Goal: Task Accomplishment & Management: Manage account settings

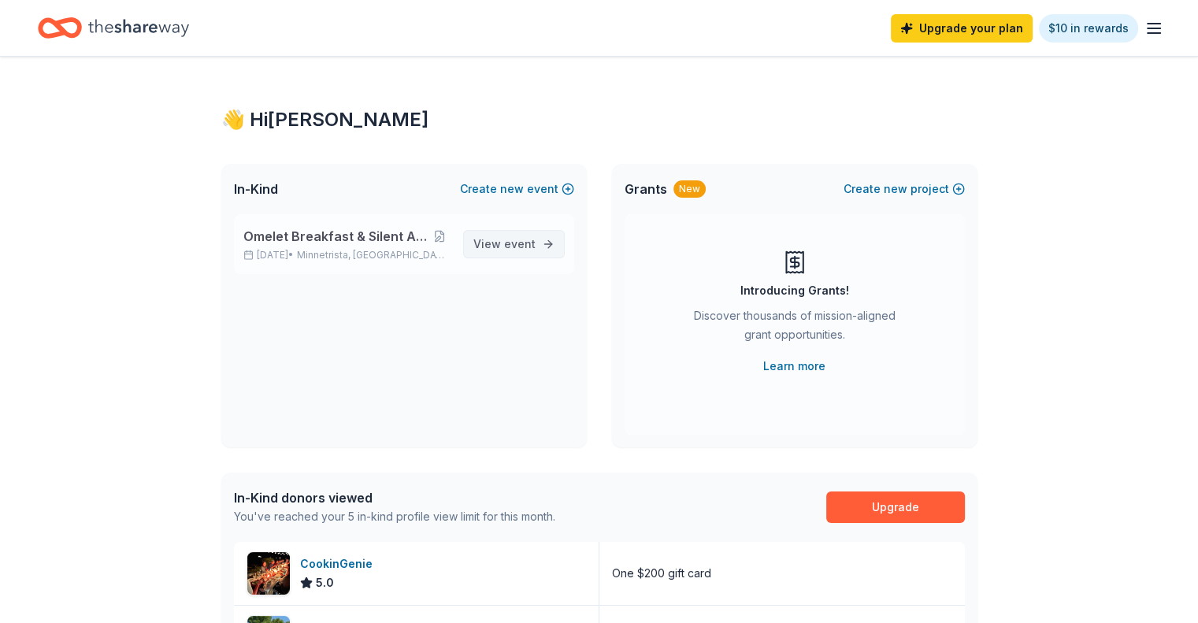
click at [495, 247] on span "View event" at bounding box center [504, 244] width 62 height 19
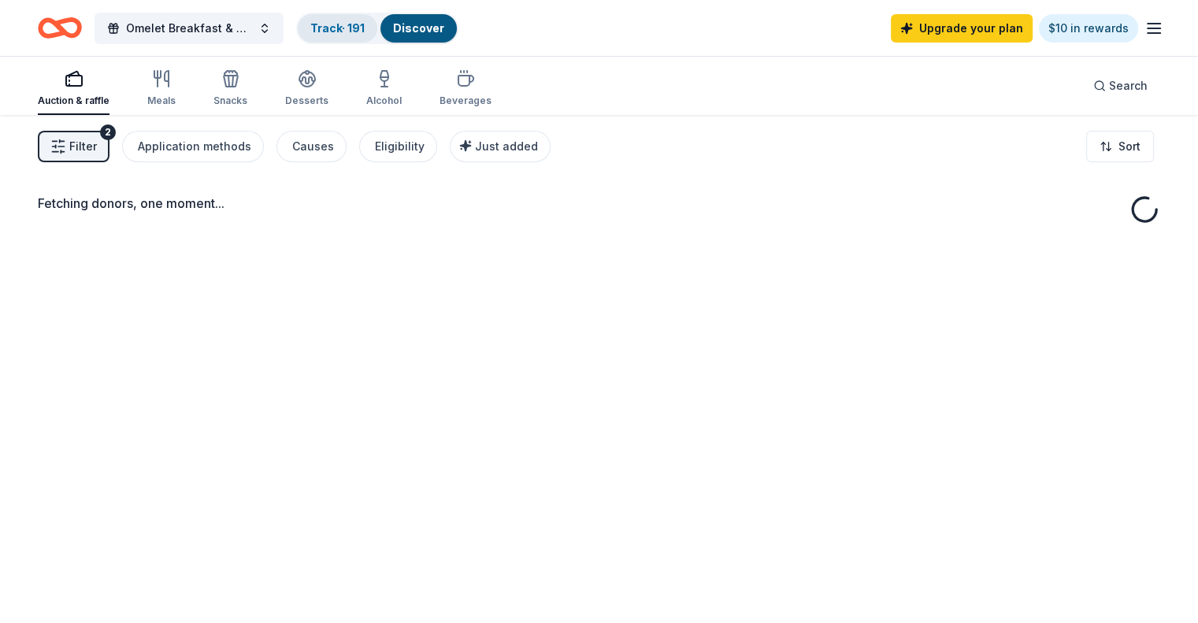
click at [349, 29] on link "Track · 191" at bounding box center [337, 27] width 54 height 13
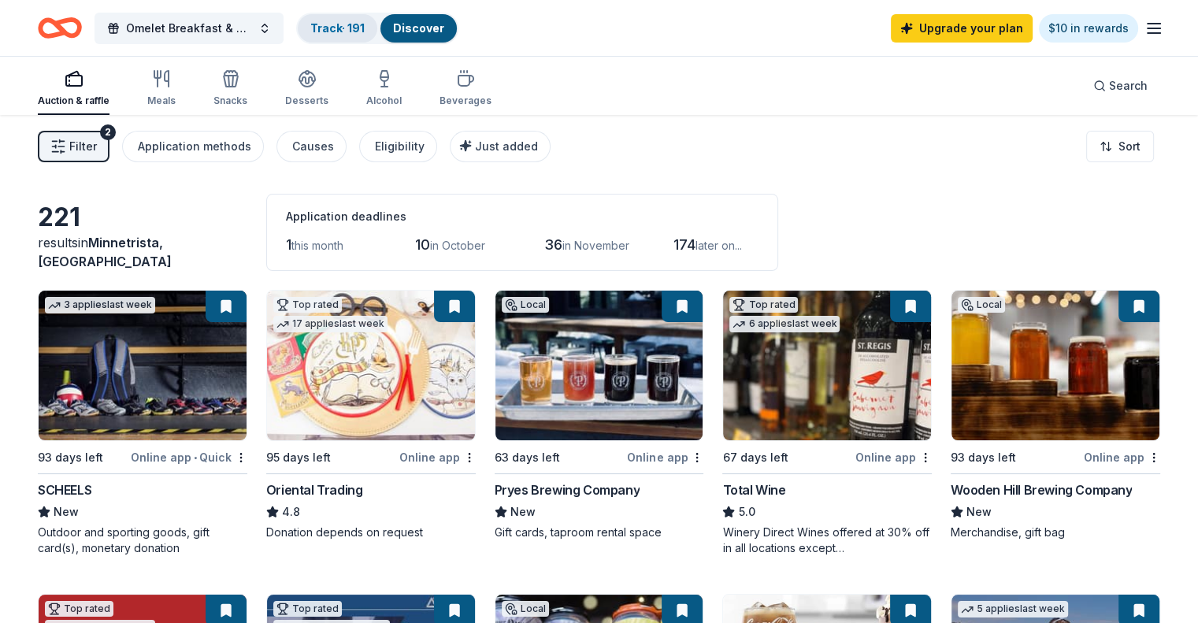
click at [365, 29] on link "Track · 191" at bounding box center [337, 27] width 54 height 13
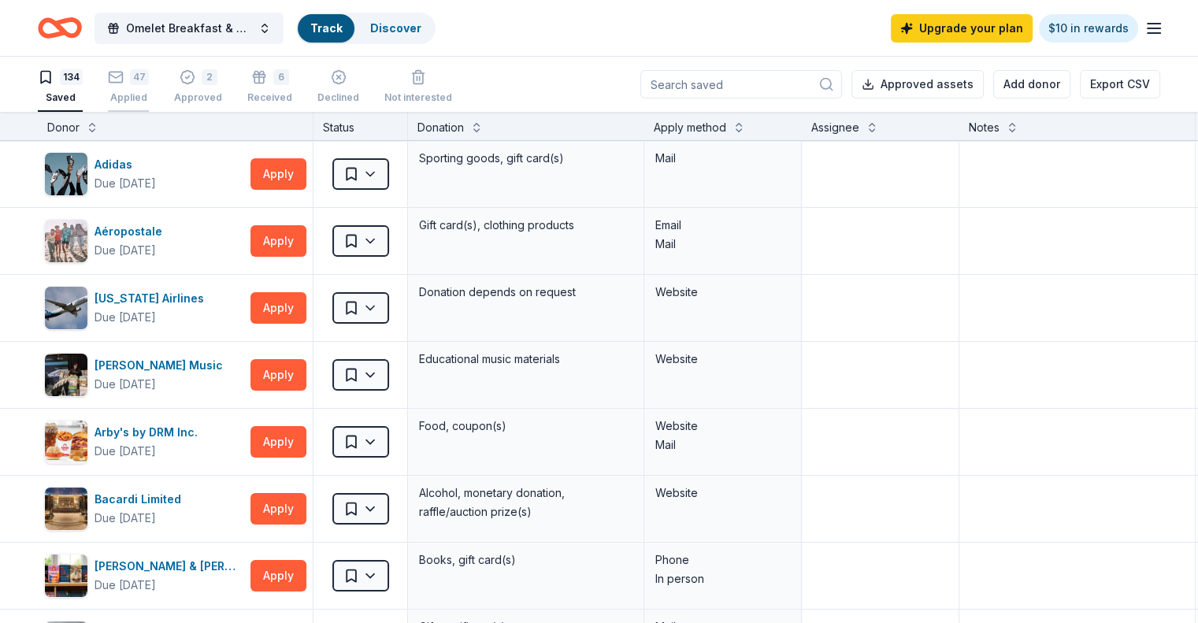
click at [124, 77] on icon "button" at bounding box center [116, 77] width 16 height 16
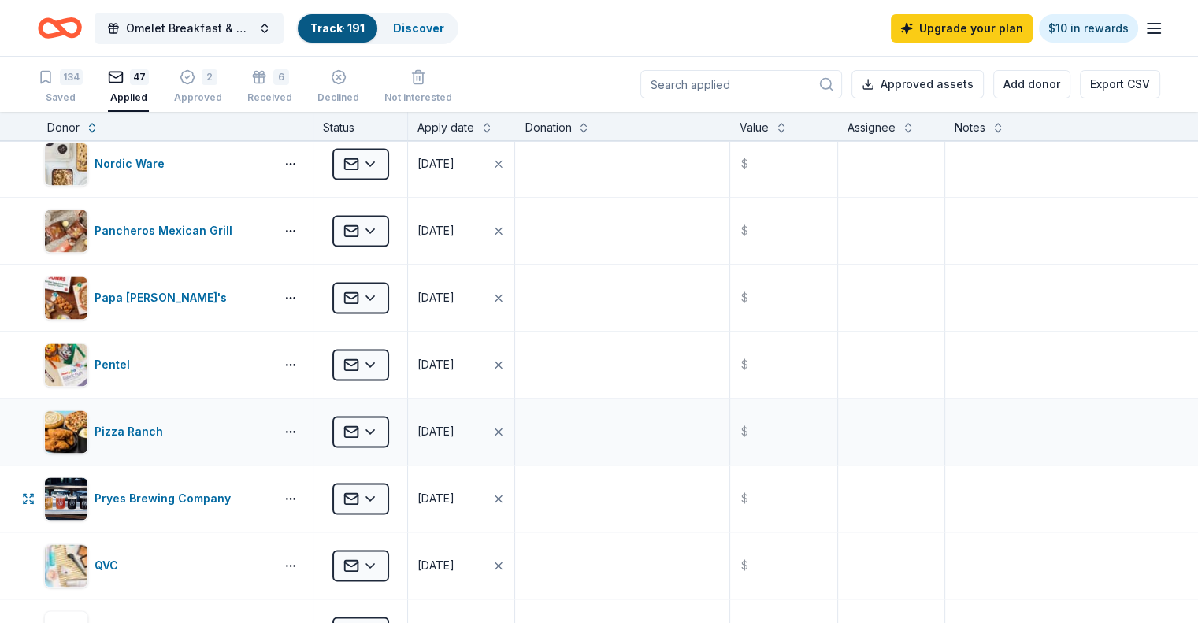
scroll to position [2521, 0]
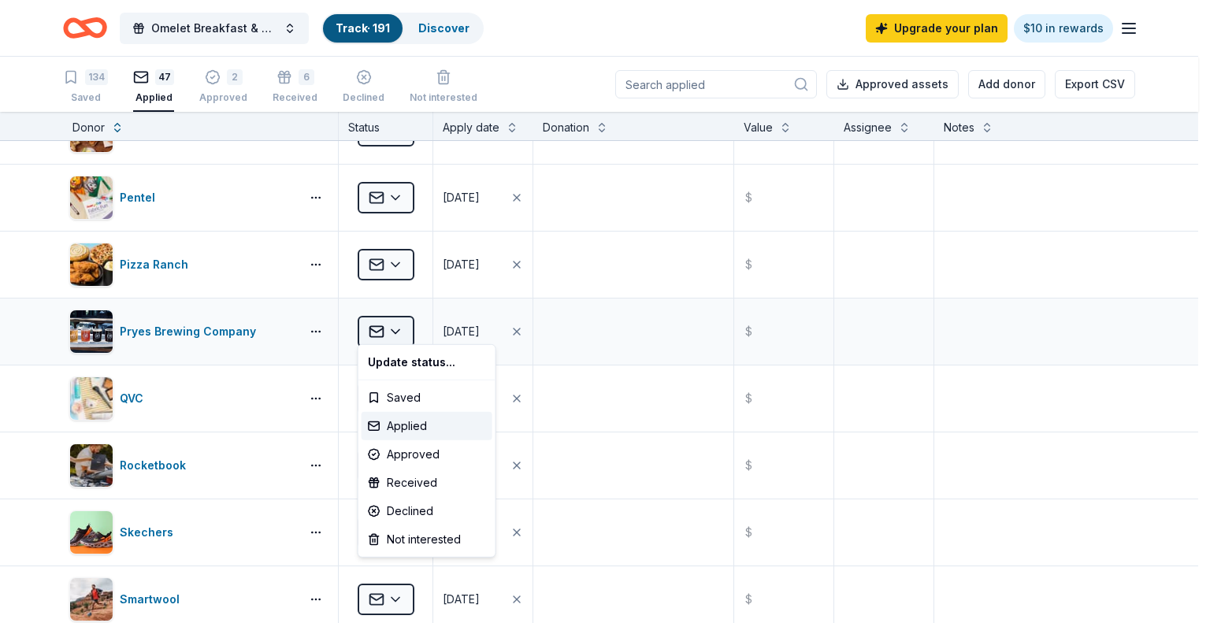
click at [401, 325] on html "Omelet Breakfast & Silent Auction Fundraiser Track · 191 Discover Upgrade your …" at bounding box center [605, 311] width 1210 height 623
click at [420, 450] on div "Approved" at bounding box center [427, 454] width 131 height 28
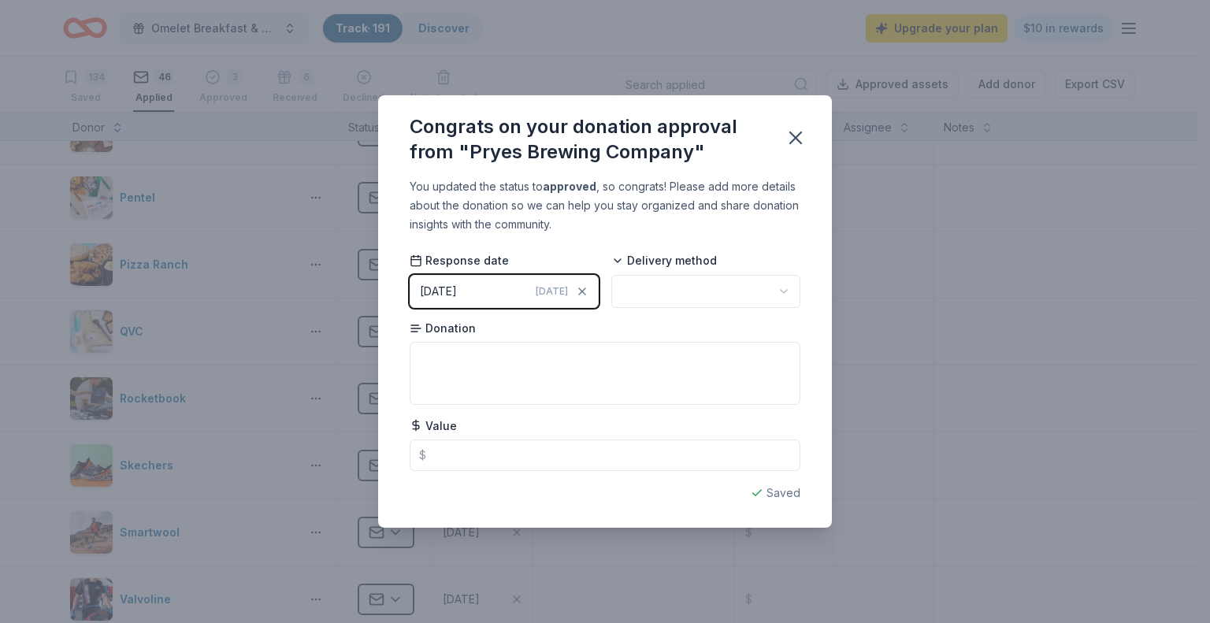
click at [648, 295] on html "Omelet Breakfast & Silent Auction Fundraiser Track · 191 Discover Upgrade your …" at bounding box center [605, 311] width 1210 height 623
click at [528, 351] on textarea at bounding box center [605, 373] width 391 height 63
type textarea "Gift Card"
type input "50.00"
click at [800, 135] on icon "button" at bounding box center [796, 138] width 22 height 22
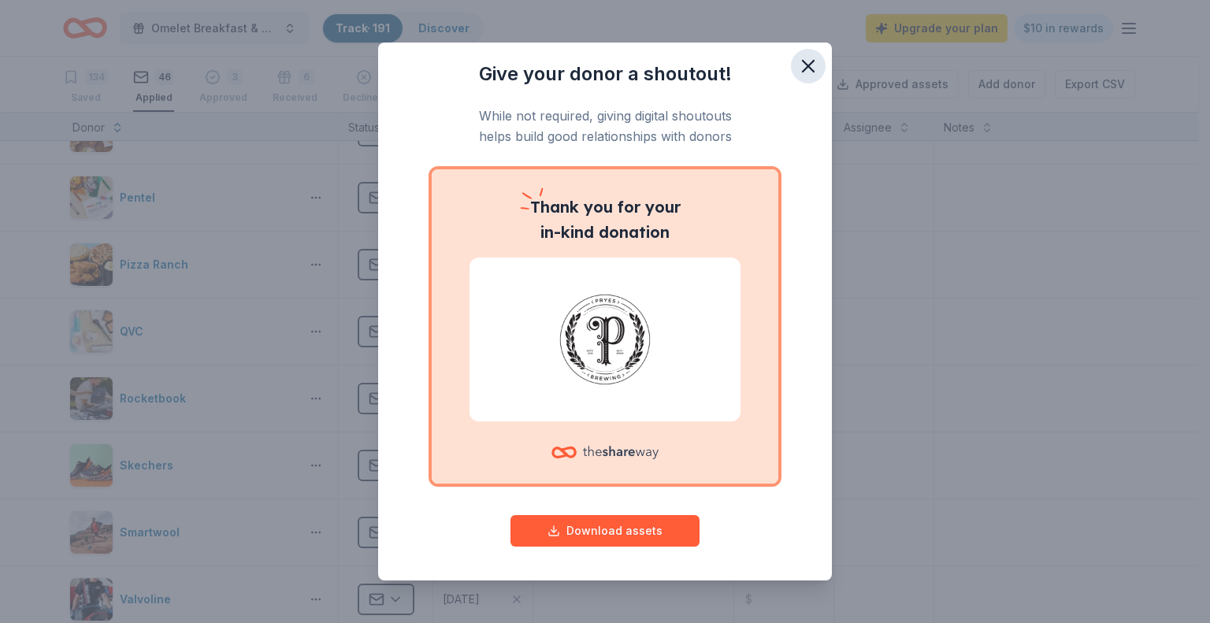
click at [801, 65] on icon "button" at bounding box center [808, 66] width 22 height 22
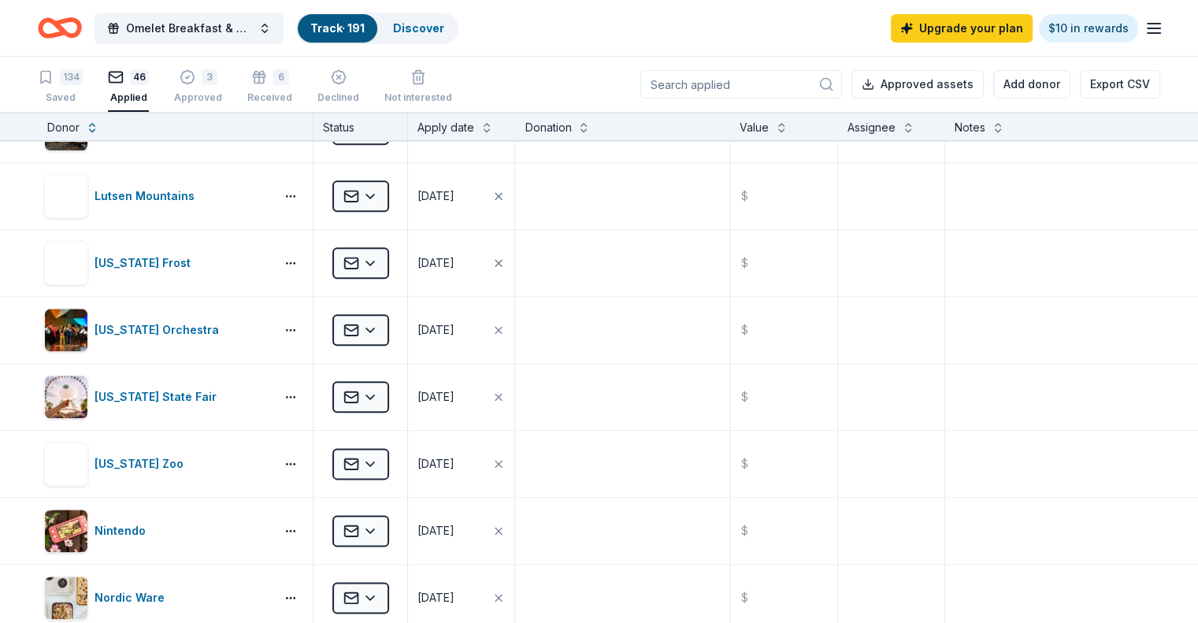
scroll to position [1812, 0]
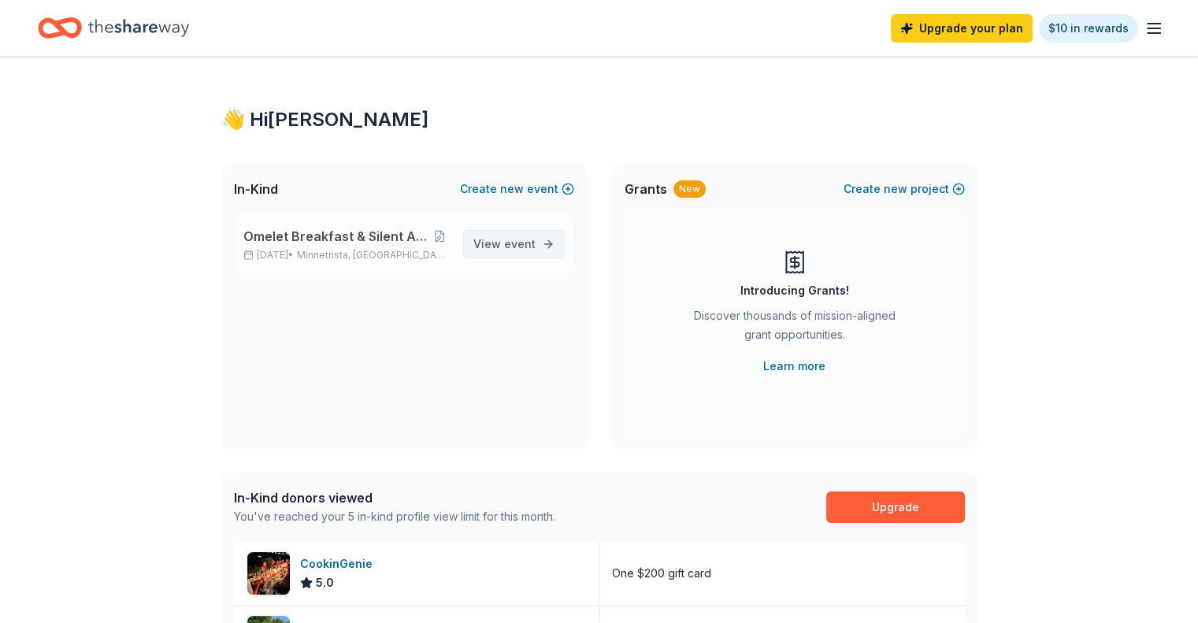
click at [518, 244] on span "event" at bounding box center [520, 243] width 32 height 13
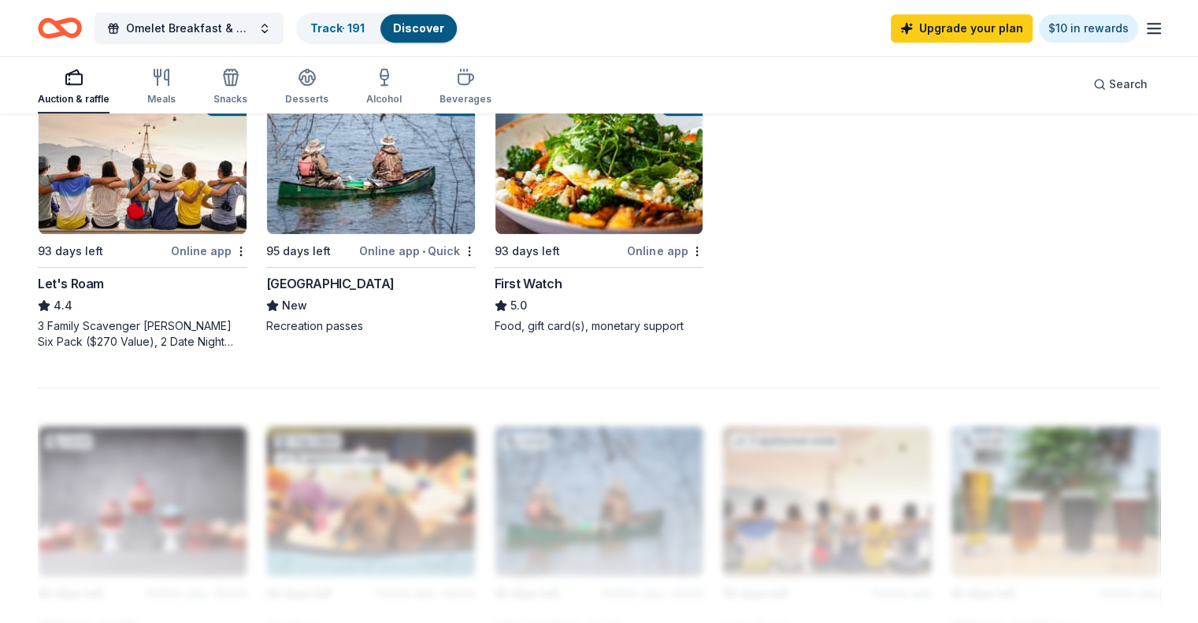
scroll to position [1103, 0]
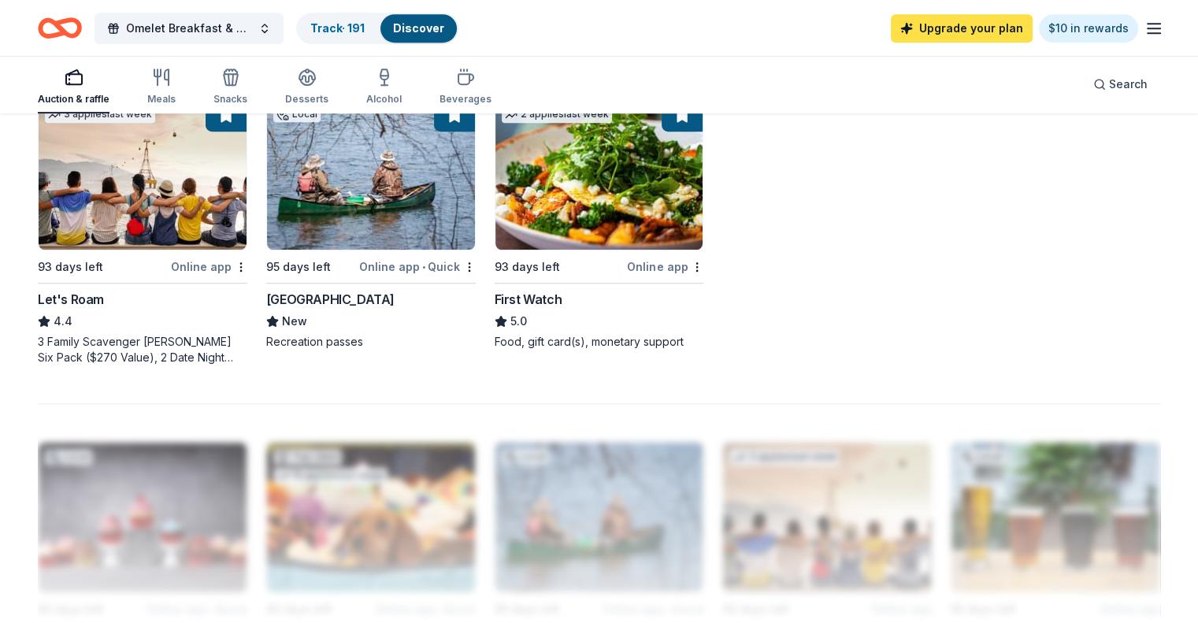
click at [967, 32] on link "Upgrade your plan" at bounding box center [962, 28] width 142 height 28
click at [911, 29] on link "Upgrade your plan" at bounding box center [962, 28] width 142 height 28
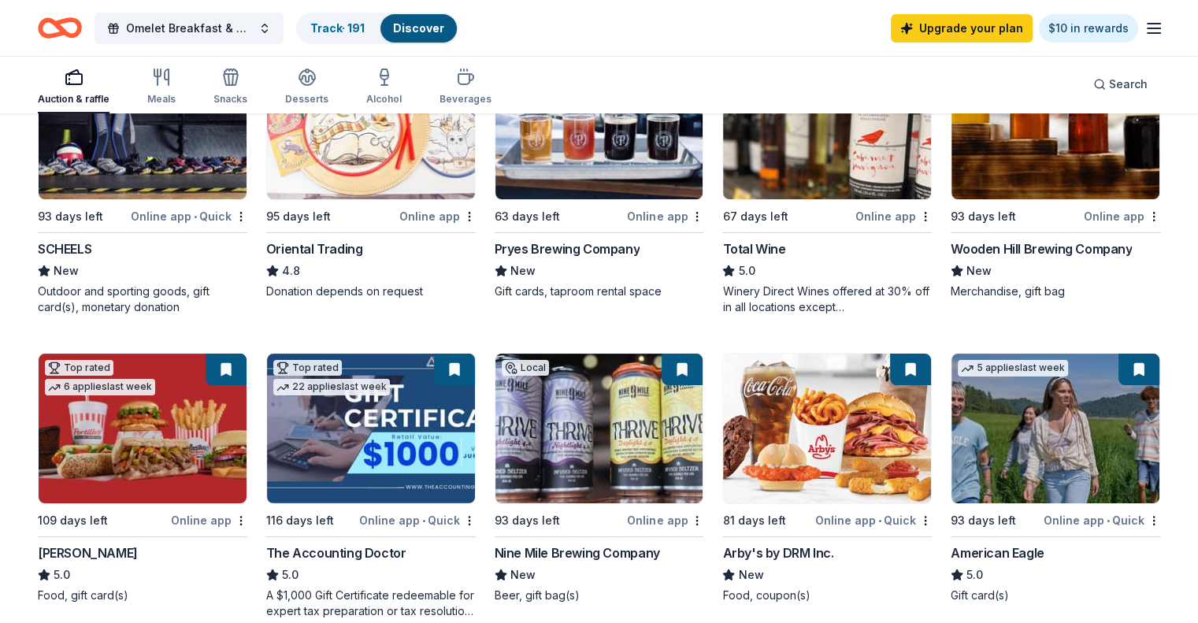
scroll to position [0, 0]
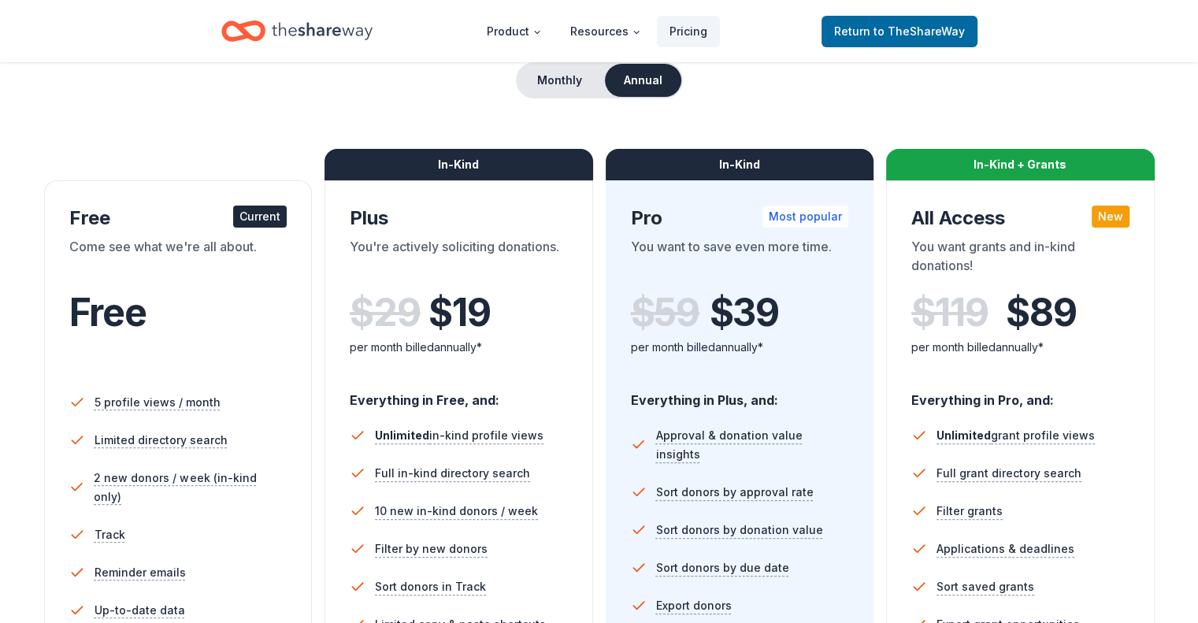
scroll to position [79, 0]
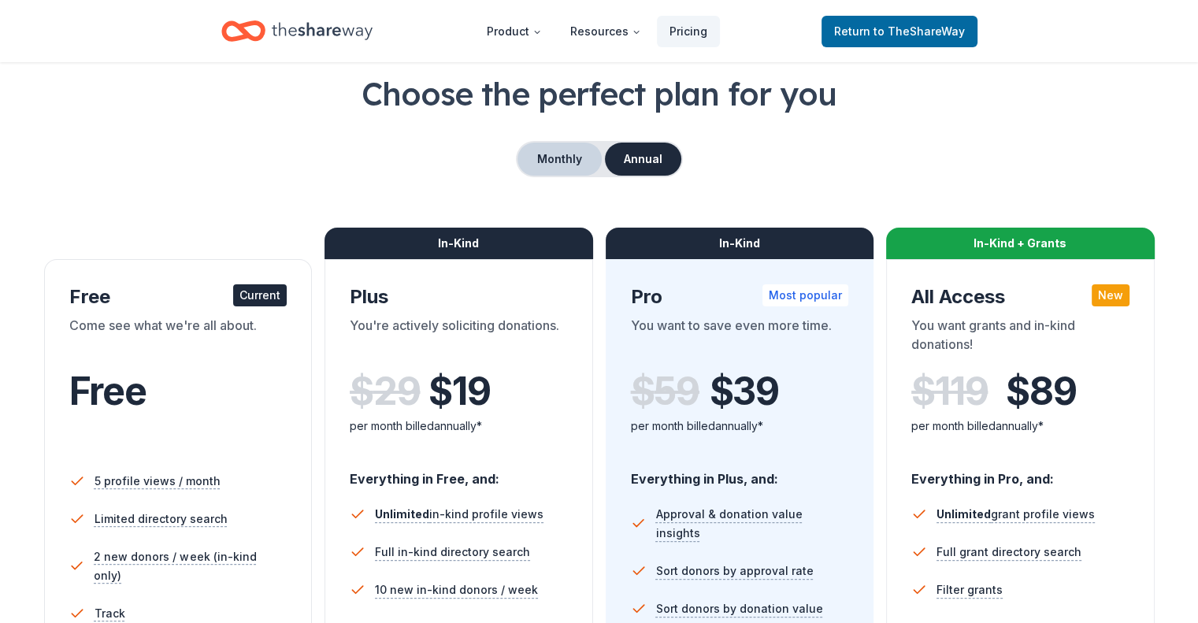
click at [567, 167] on button "Monthly" at bounding box center [560, 159] width 84 height 33
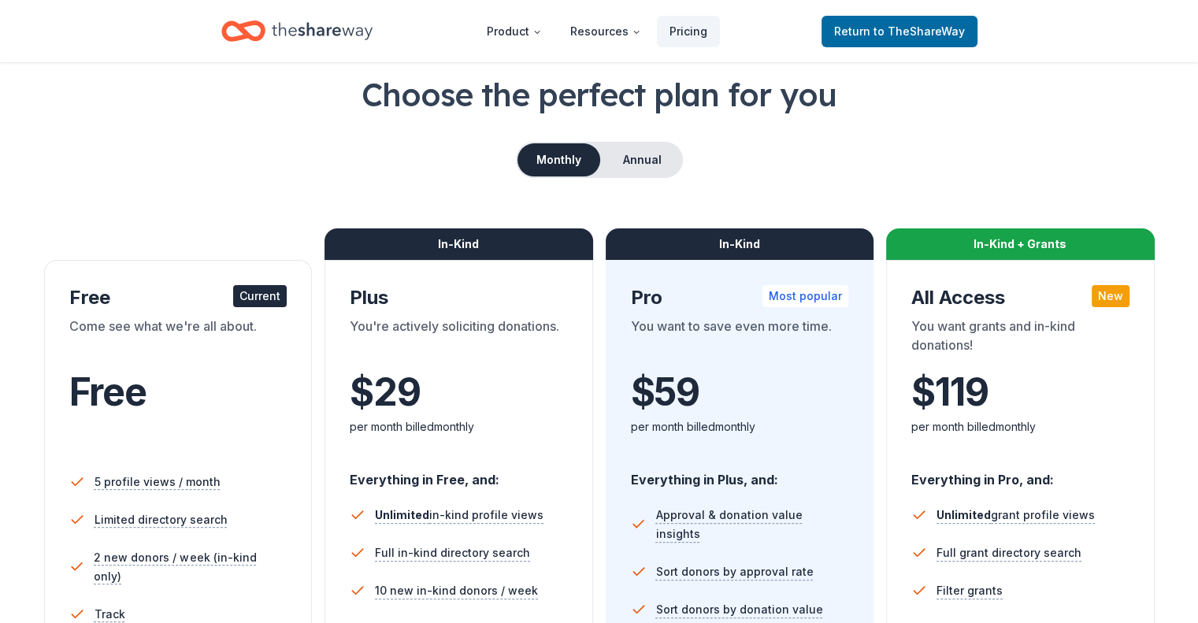
scroll to position [0, 0]
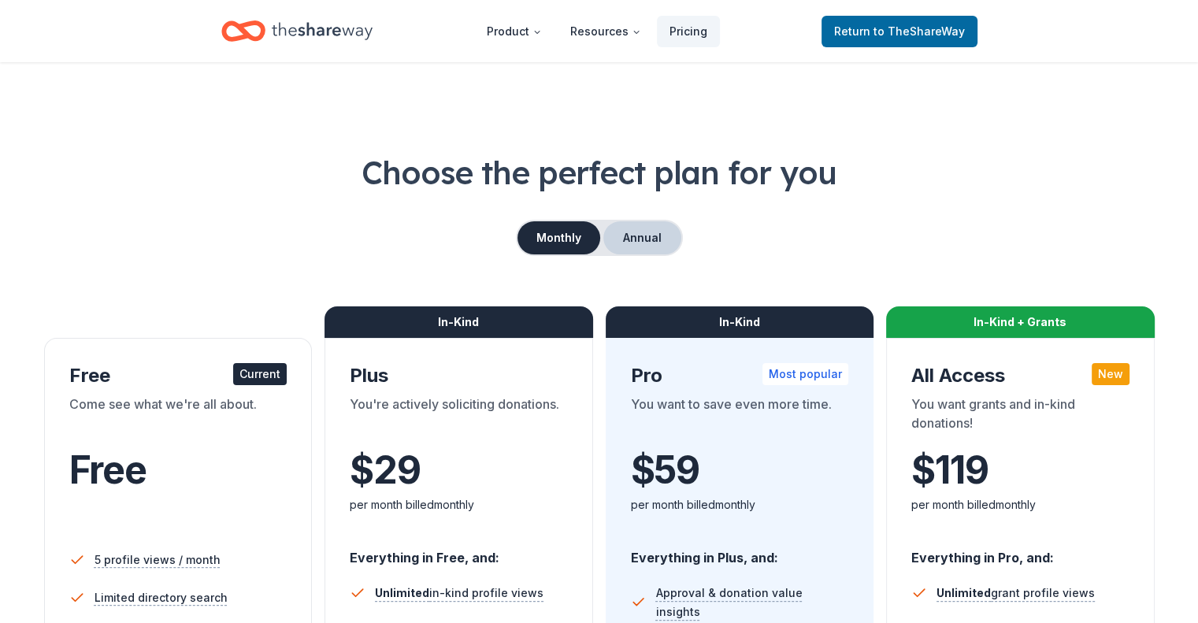
click at [657, 247] on button "Annual" at bounding box center [642, 237] width 78 height 33
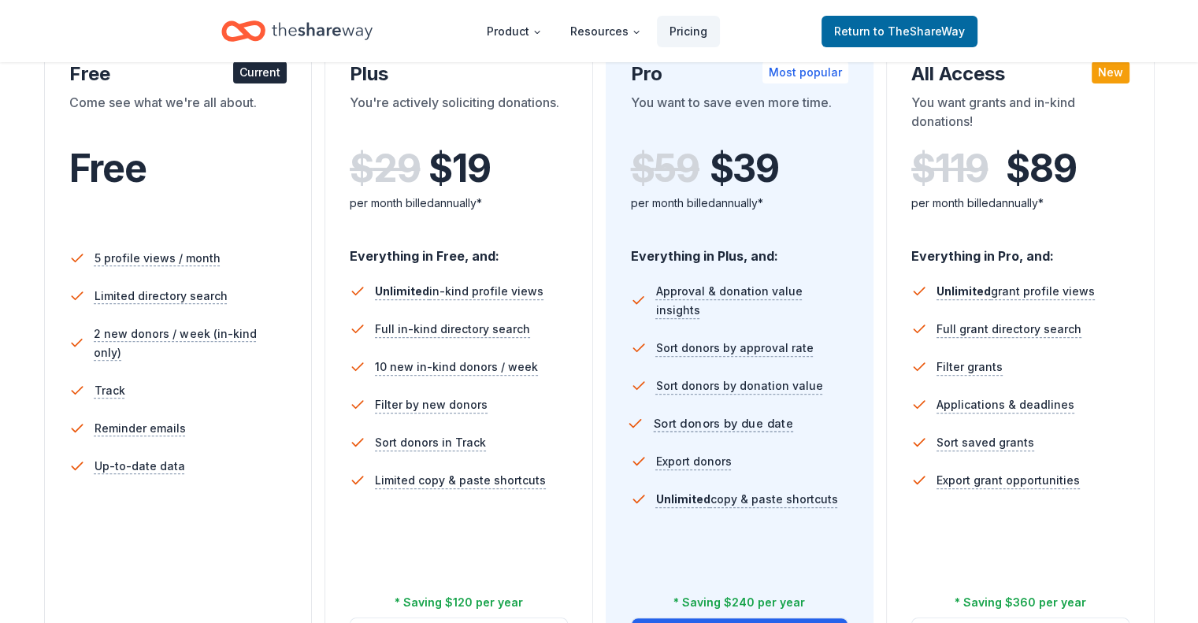
scroll to position [315, 0]
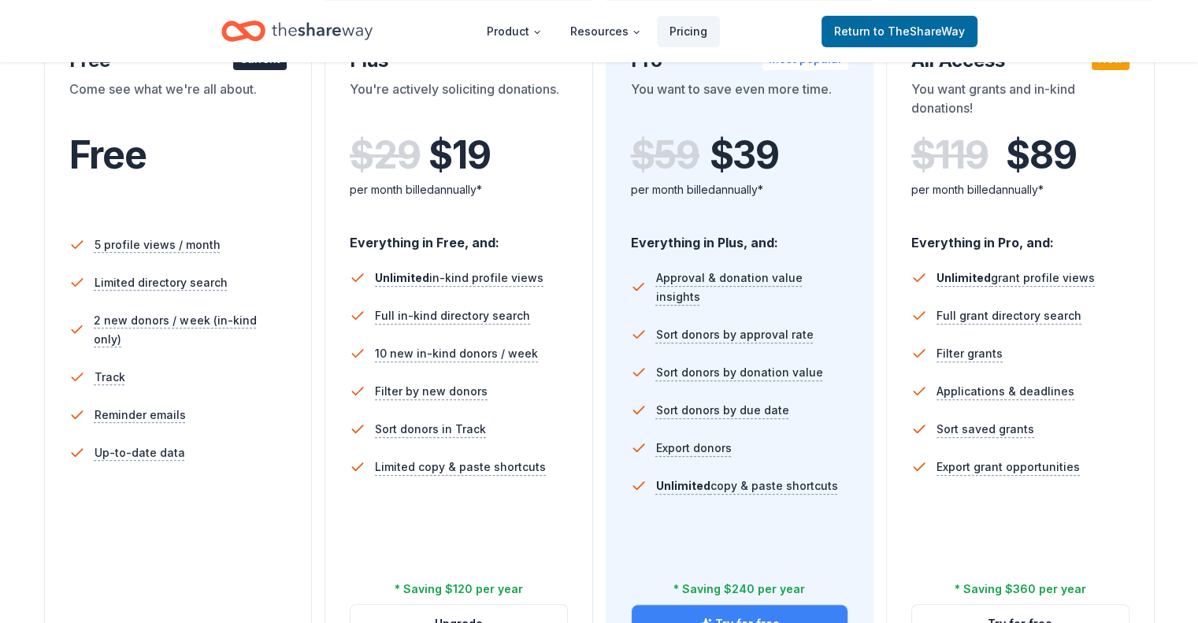
click at [737, 605] on button "Try for free" at bounding box center [740, 624] width 217 height 38
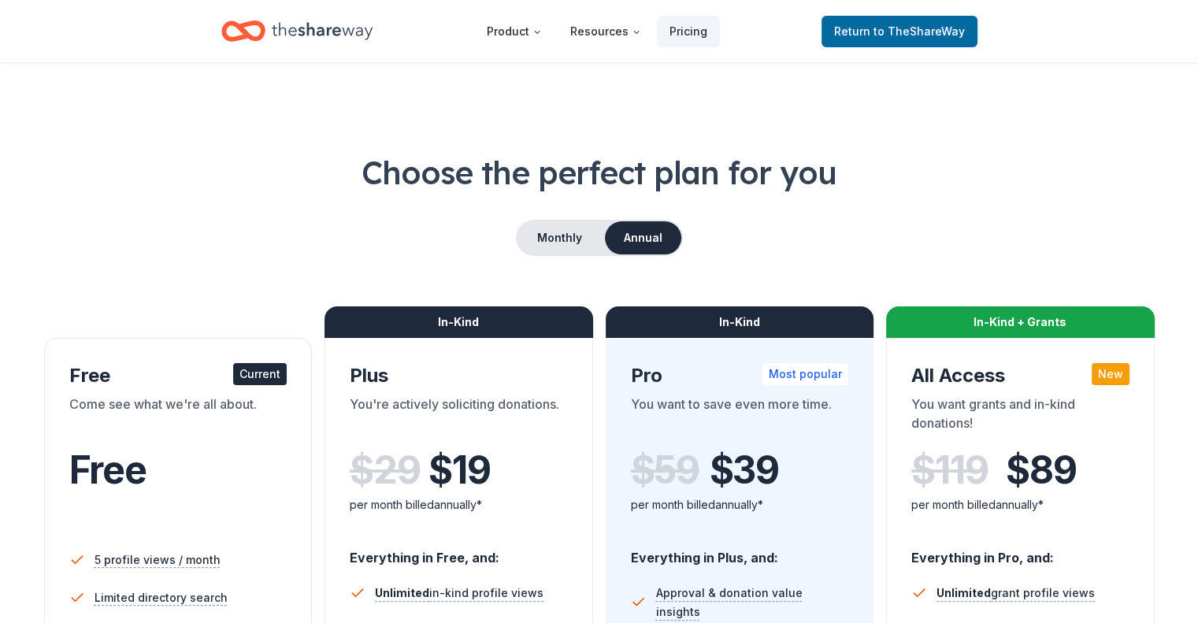
click at [238, 28] on icon "Home" at bounding box center [250, 31] width 24 height 16
click at [358, 37] on icon "Home" at bounding box center [322, 31] width 101 height 32
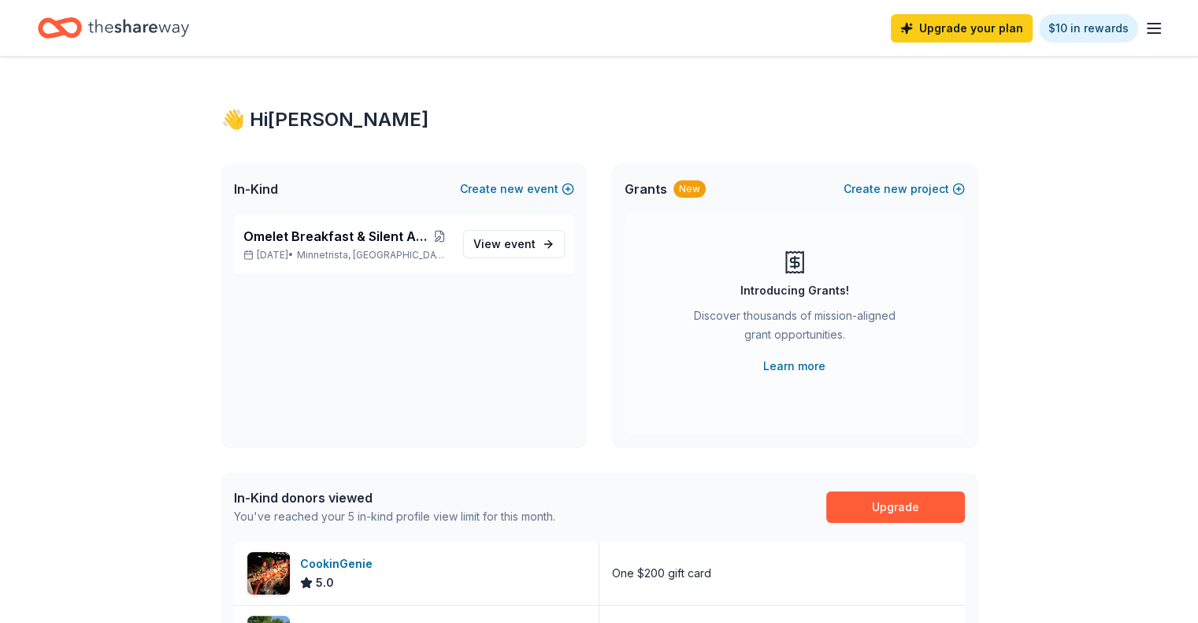
click at [1145, 35] on icon "button" at bounding box center [1154, 28] width 19 height 19
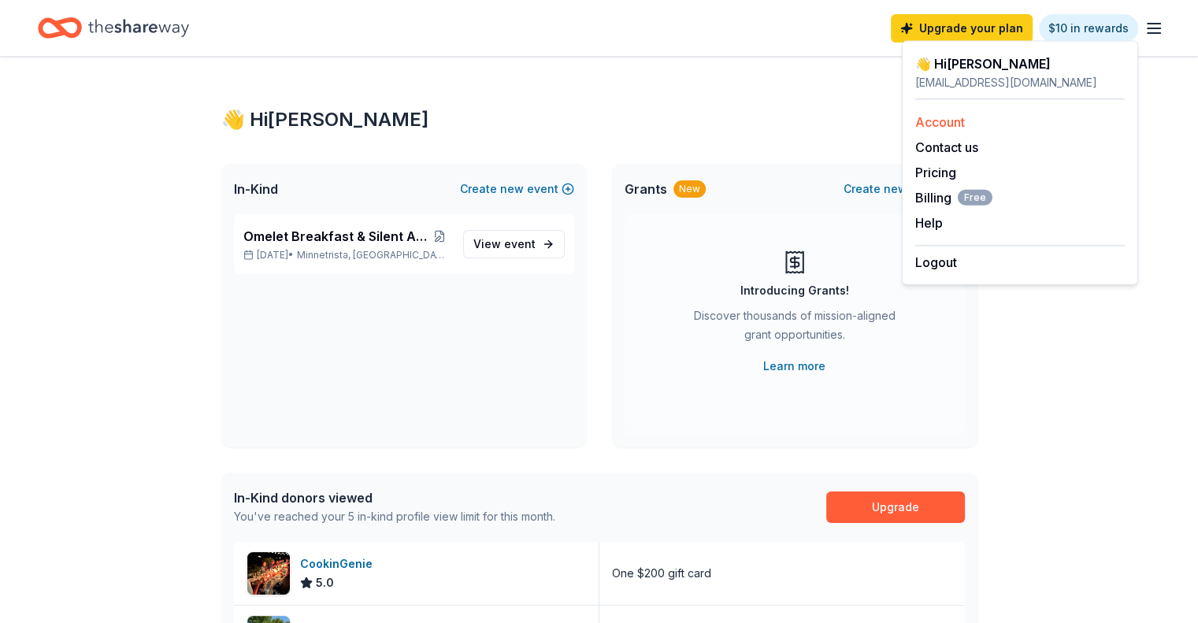
click at [932, 115] on link "Account" at bounding box center [940, 122] width 50 height 16
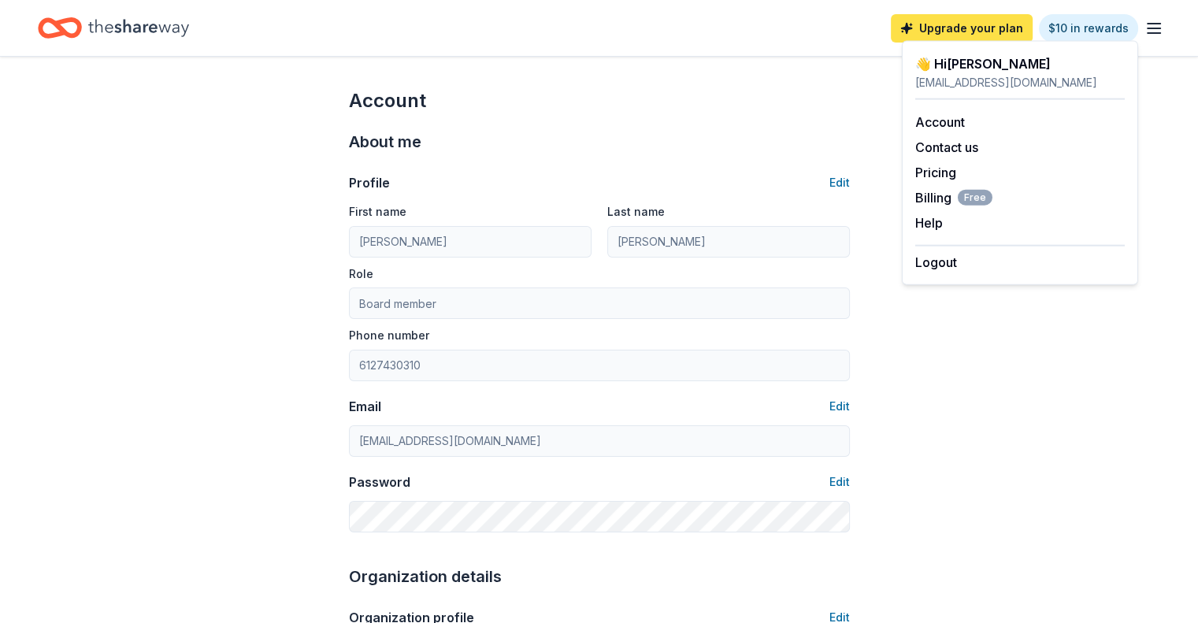
click at [937, 24] on link "Upgrade your plan" at bounding box center [962, 28] width 142 height 28
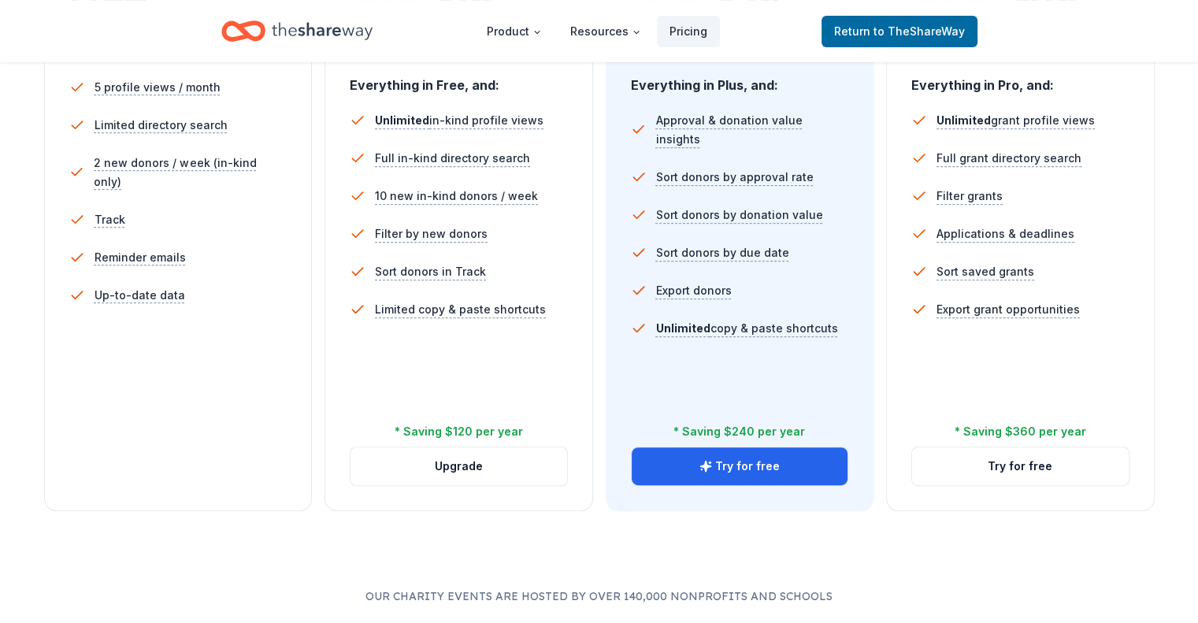
scroll to position [473, 0]
click at [785, 447] on button "Try for free" at bounding box center [740, 466] width 217 height 38
